Goal: Communication & Community: Answer question/provide support

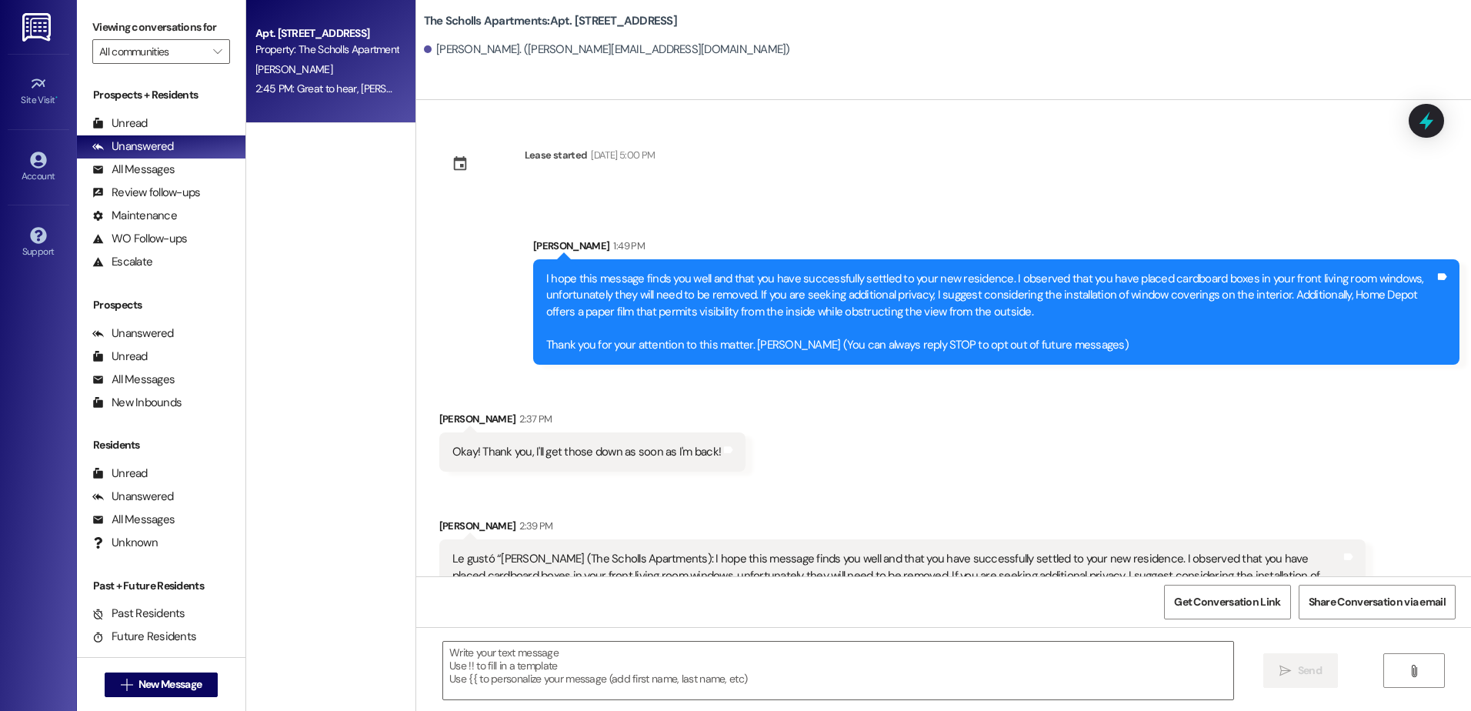
scroll to position [80, 0]
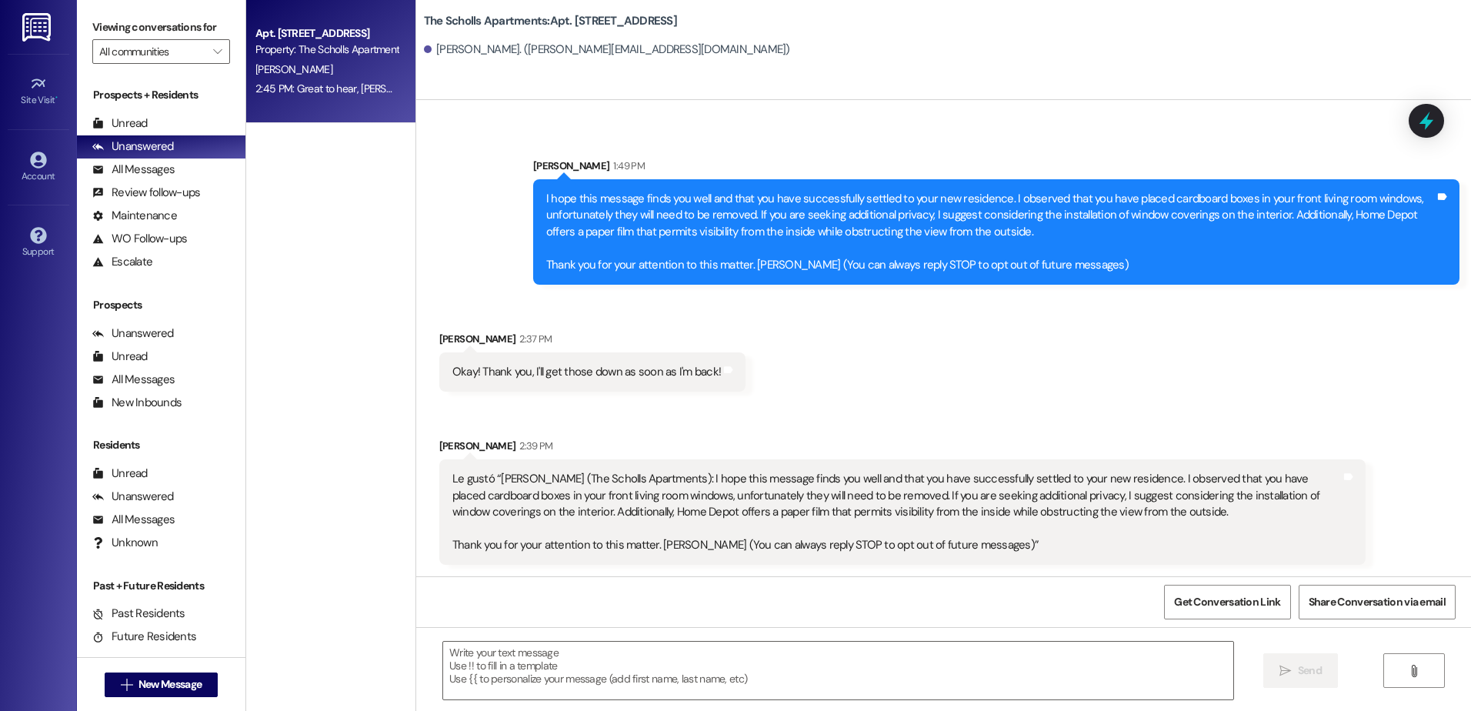
click at [509, 247] on div "Sent via SMS [PERSON_NAME] 1:49 PM I hope this message finds you well and that …" at bounding box center [943, 209] width 1055 height 173
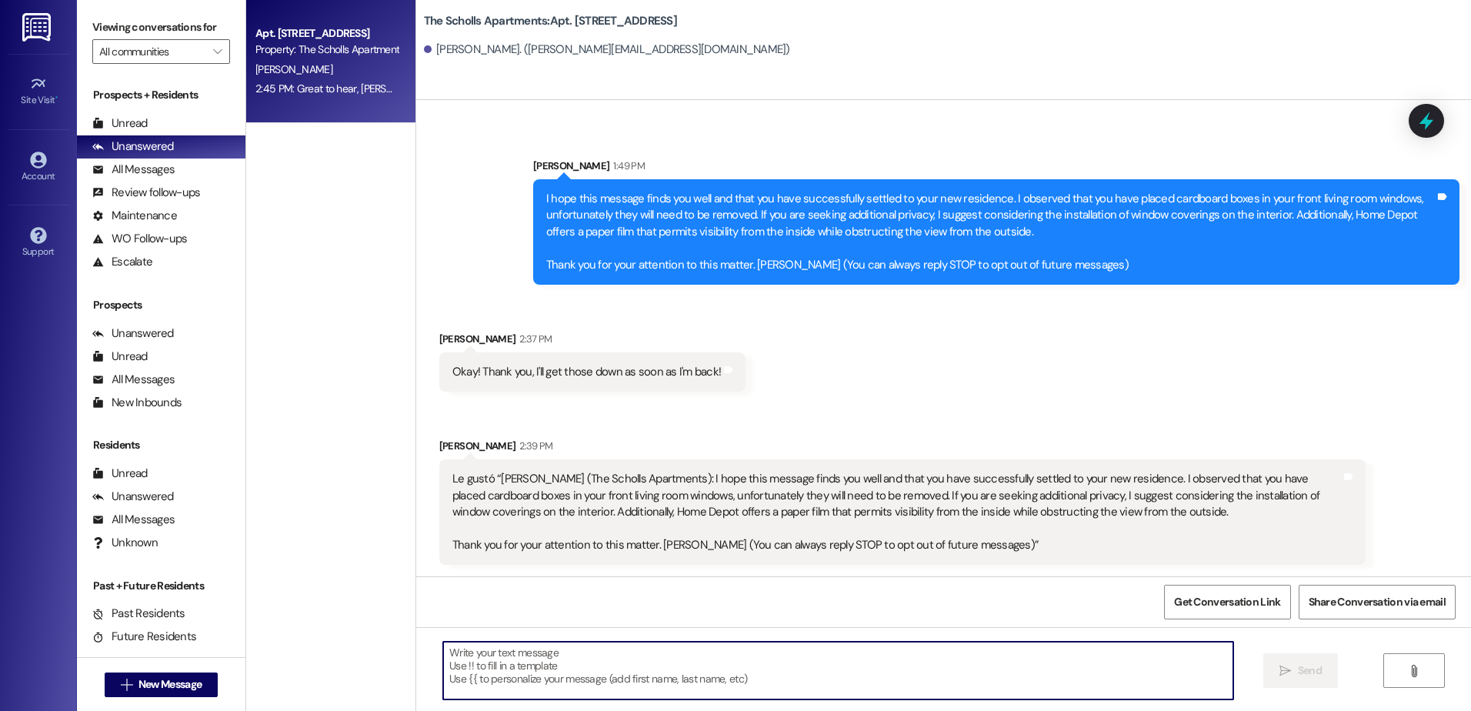
click at [738, 655] on textarea at bounding box center [837, 671] width 789 height 58
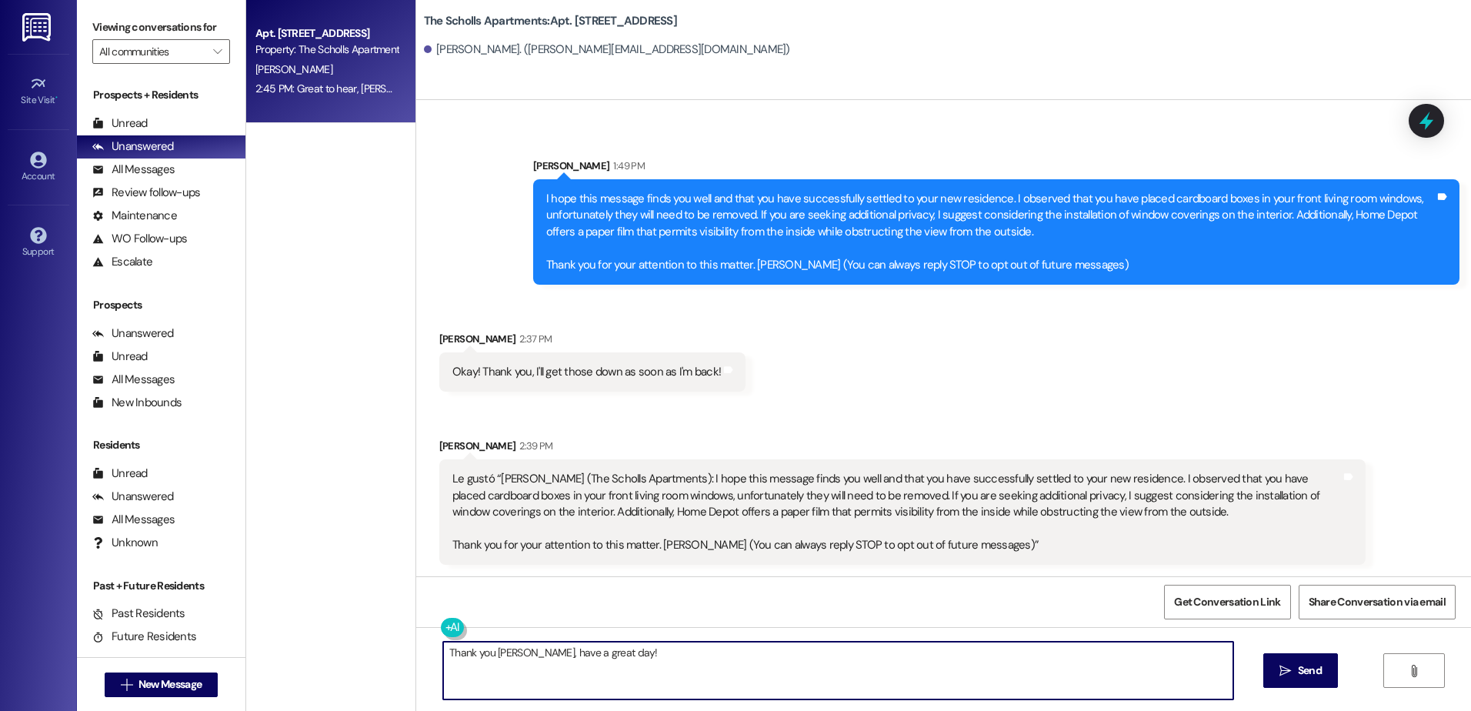
type textarea "Thank you [PERSON_NAME], have a great day!"
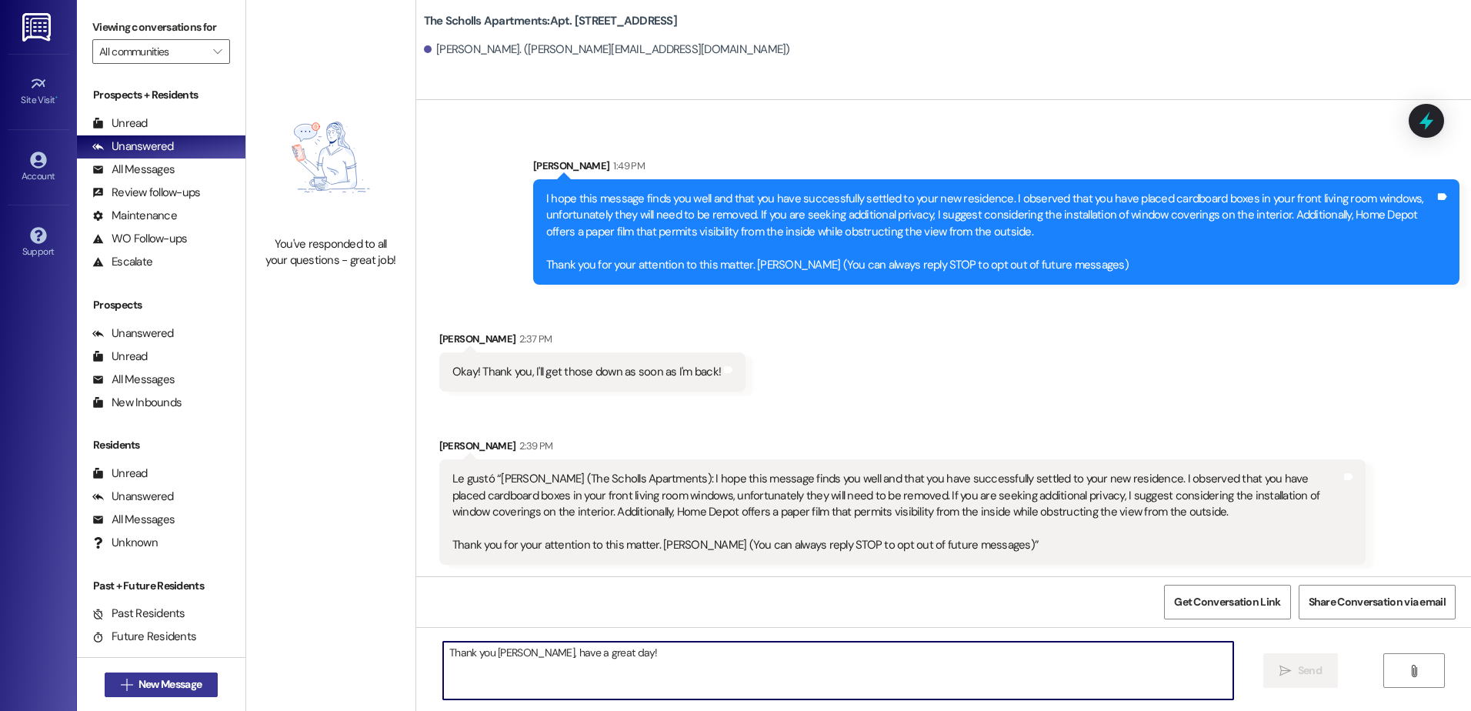
click at [150, 687] on span "New Message" at bounding box center [169, 684] width 63 height 16
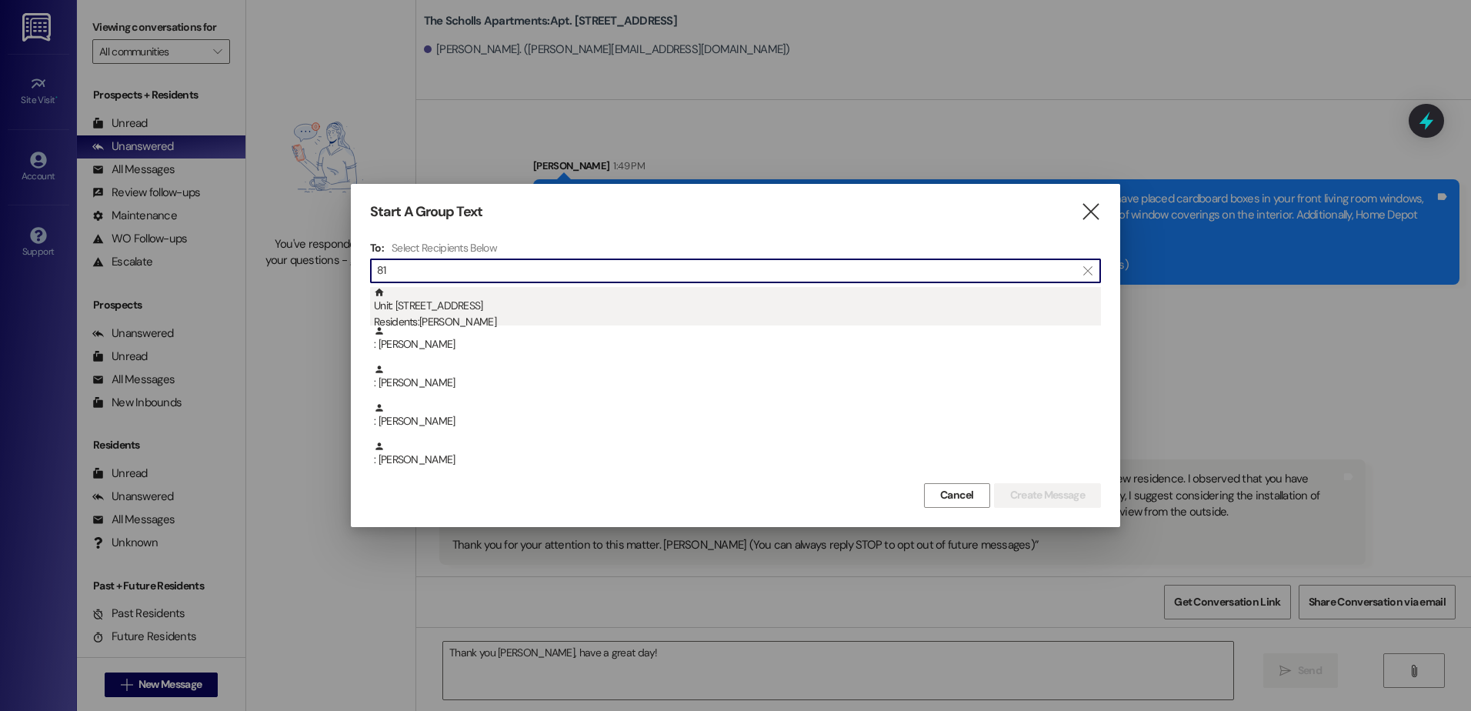
type input "81"
click at [422, 312] on div "Unit: [STREET_ADDRESS] Residents: [PERSON_NAME]" at bounding box center [737, 309] width 727 height 44
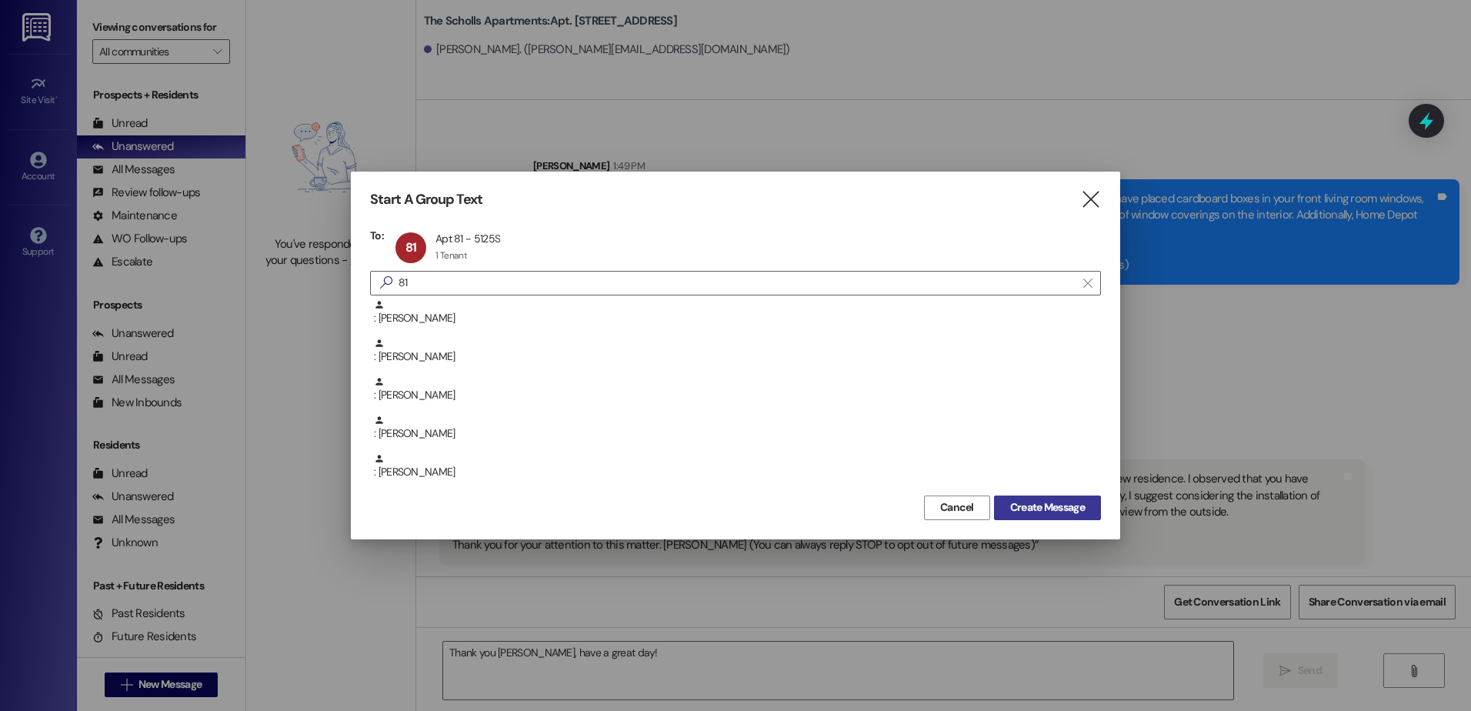
click at [1076, 509] on span "Create Message" at bounding box center [1047, 507] width 75 height 16
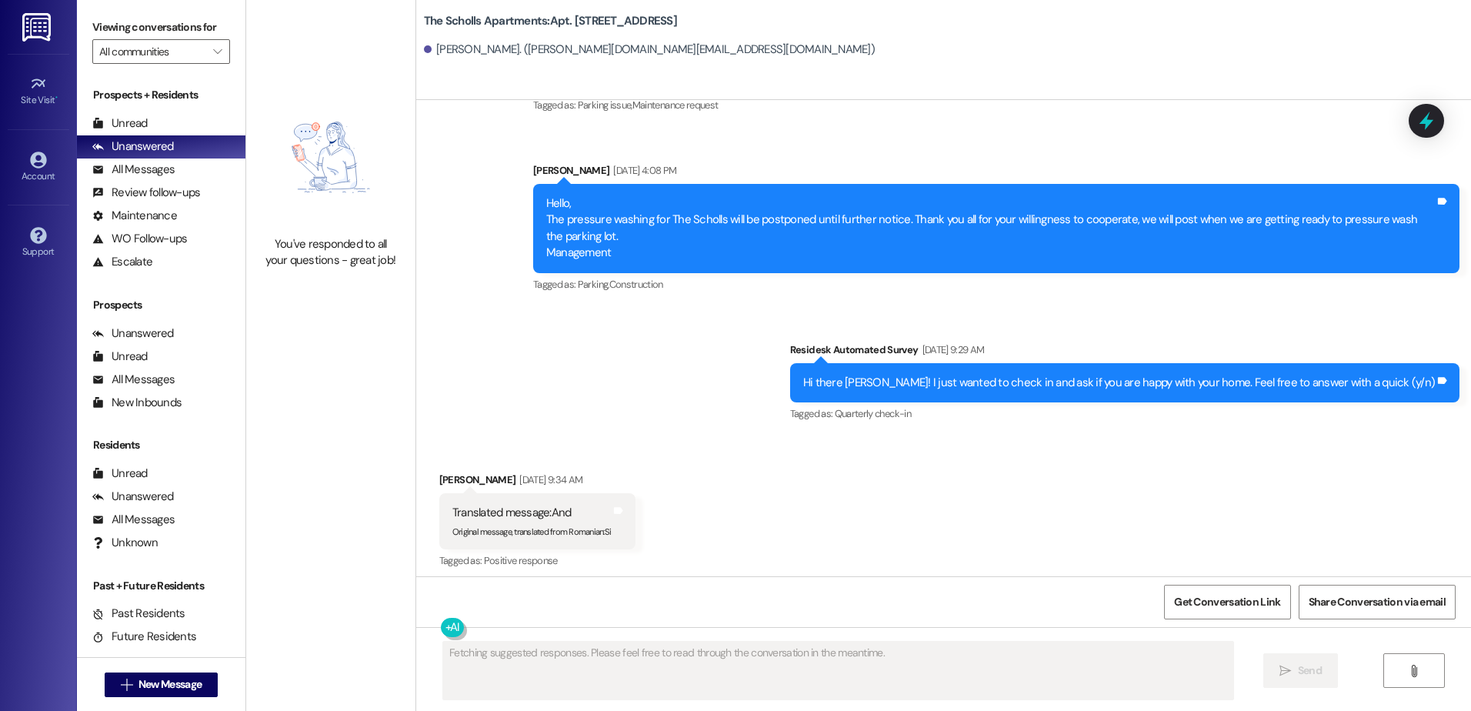
scroll to position [781, 0]
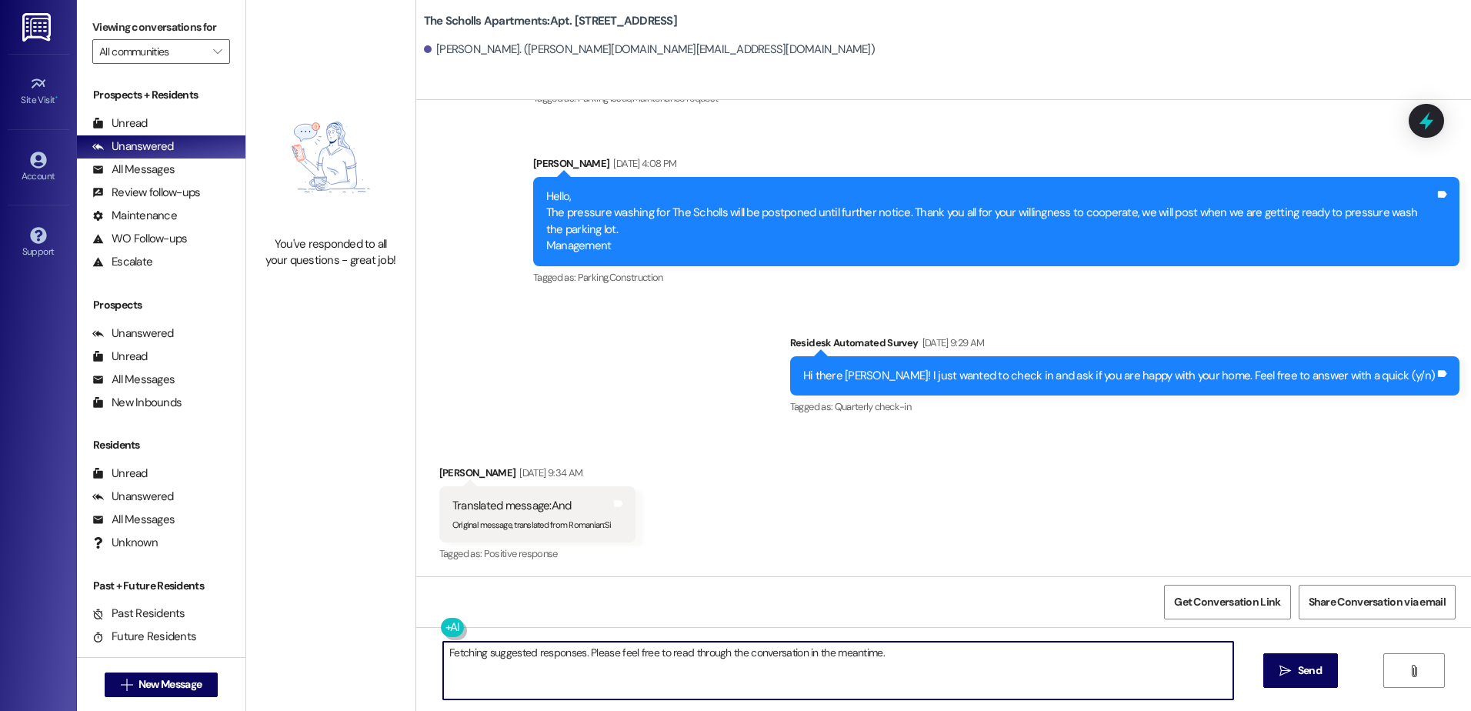
click at [905, 679] on textarea "Fetching suggested responses. Please feel free to read through the conversation…" at bounding box center [837, 671] width 789 height 58
drag, startPoint x: 821, startPoint y: 651, endPoint x: 432, endPoint y: 672, distance: 389.9
click at [443, 672] on textarea "Fetching suggested responses. Please feel free to read through the conversation…" at bounding box center [837, 671] width 789 height 58
type textarea "[PERSON_NAME], toda via tienes un balance de $117.45 ocupo que me traiga el pag…"
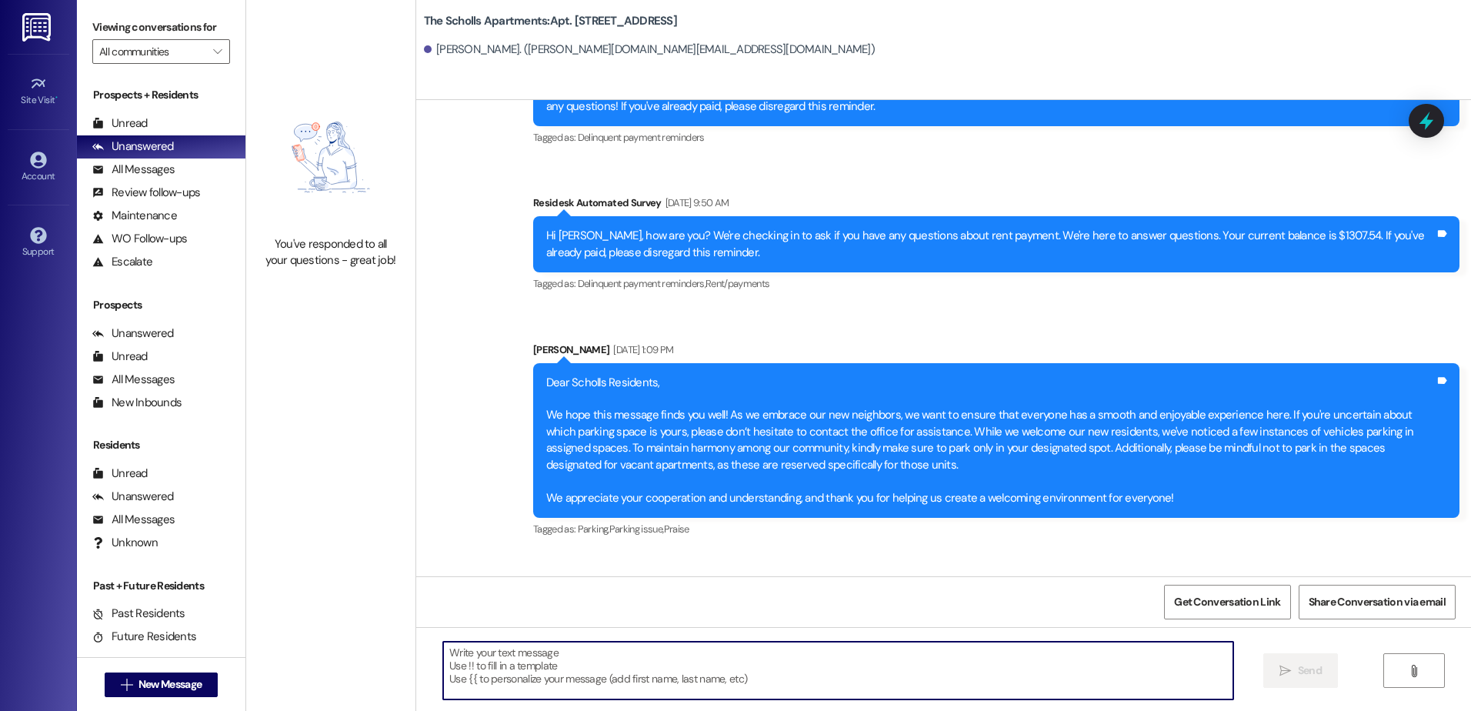
scroll to position [3263, 0]
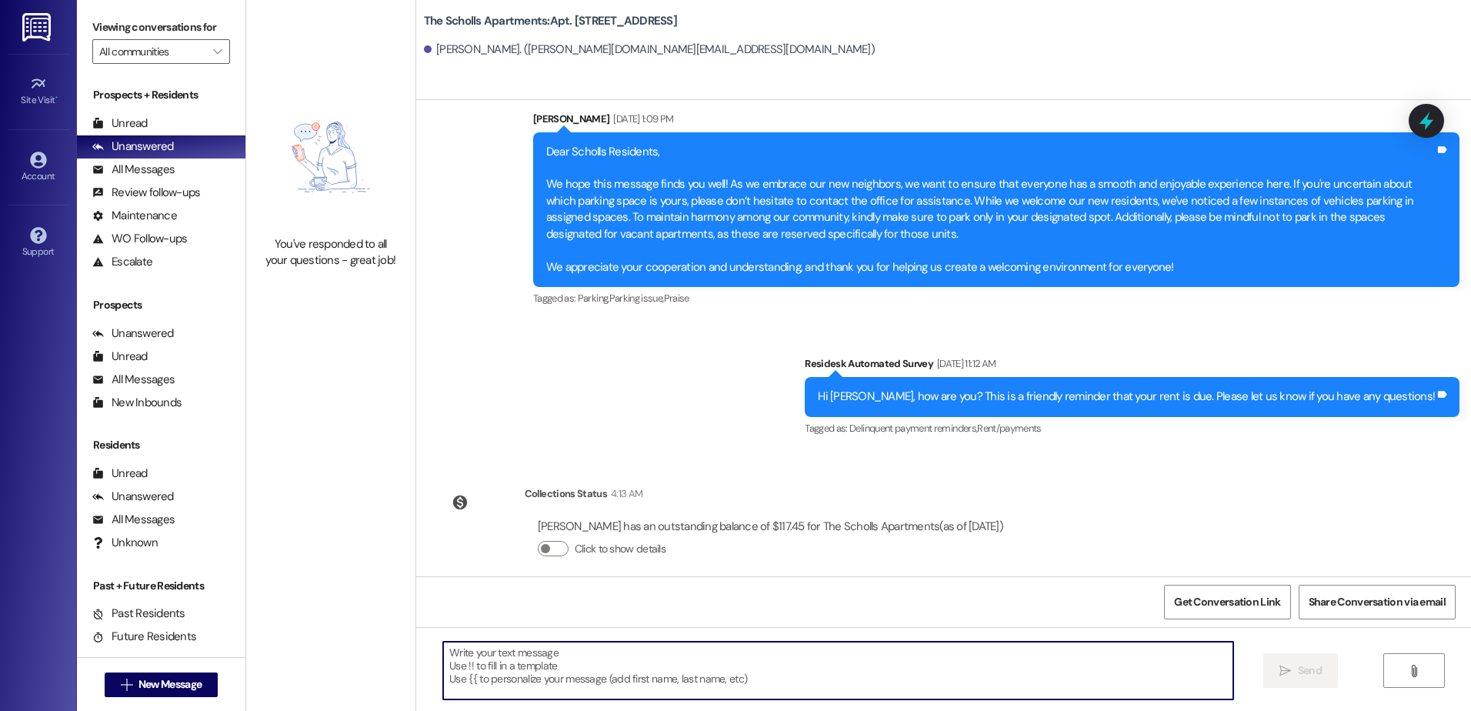
click at [579, 639] on div " Send " at bounding box center [943, 684] width 1055 height 115
click at [579, 659] on textarea at bounding box center [837, 671] width 789 height 58
click at [578, 656] on textarea at bounding box center [837, 671] width 789 height 58
click at [486, 652] on textarea at bounding box center [837, 671] width 789 height 58
click at [452, 661] on textarea at bounding box center [837, 671] width 789 height 58
